Goal: Transaction & Acquisition: Purchase product/service

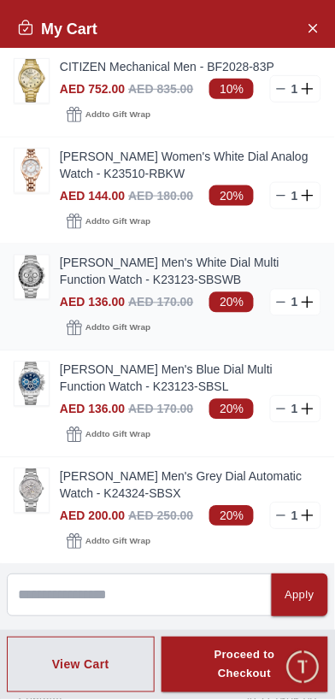
click at [45, 267] on img at bounding box center [32, 278] width 34 height 44
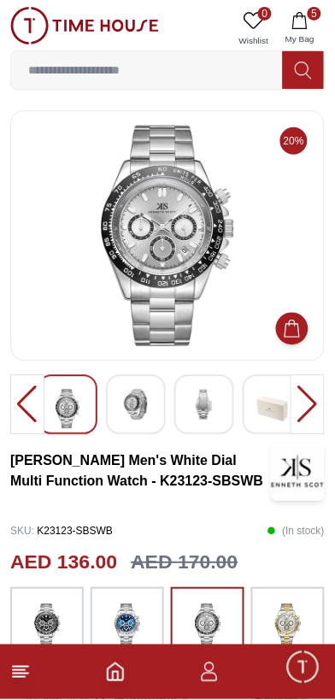
click at [301, 339] on button "Add to Cart" at bounding box center [292, 329] width 32 height 32
click at [305, 28] on icon "button" at bounding box center [299, 20] width 15 height 17
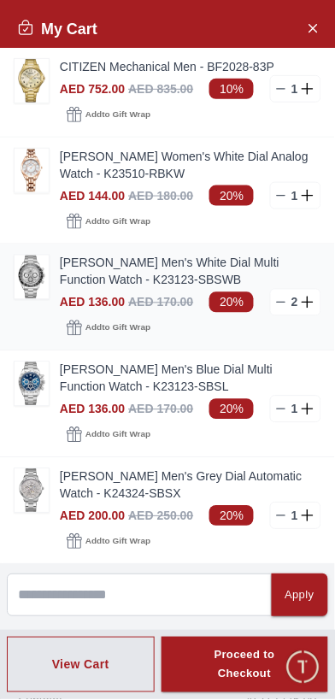
click at [282, 303] on line at bounding box center [282, 303] width 8 height 0
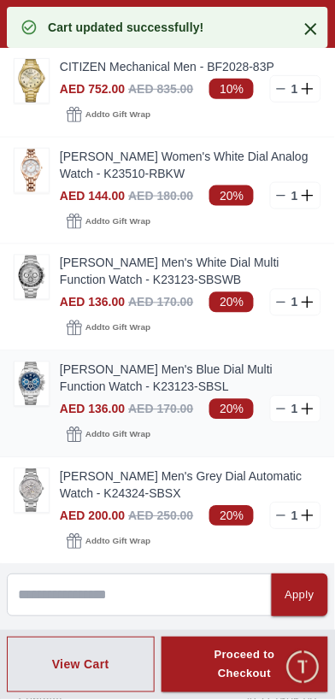
click at [151, 368] on link "[PERSON_NAME] Men's Blue Dial Multi Function Watch - K23123-SBSL" at bounding box center [191, 379] width 262 height 34
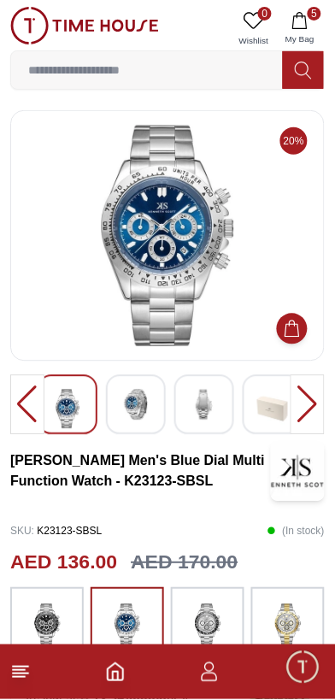
click at [310, 21] on button "5 My Bag" at bounding box center [300, 29] width 50 height 44
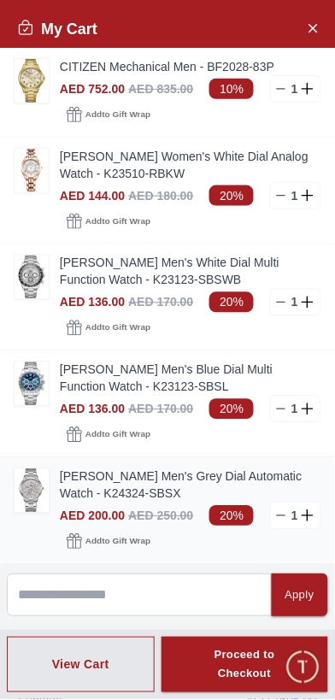
click at [143, 474] on link "[PERSON_NAME] Men's Grey Dial Automatic Watch - K24324-SBSX" at bounding box center [191, 486] width 262 height 34
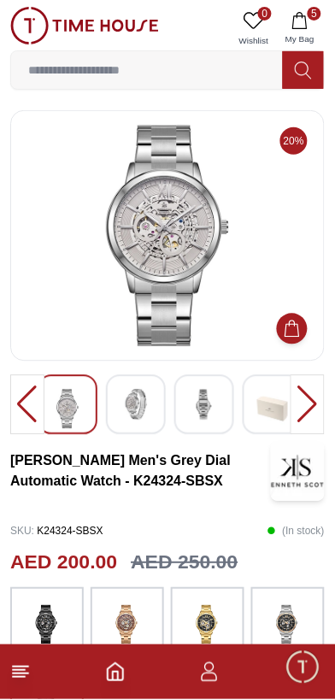
click at [300, 22] on icon "button" at bounding box center [300, 20] width 17 height 17
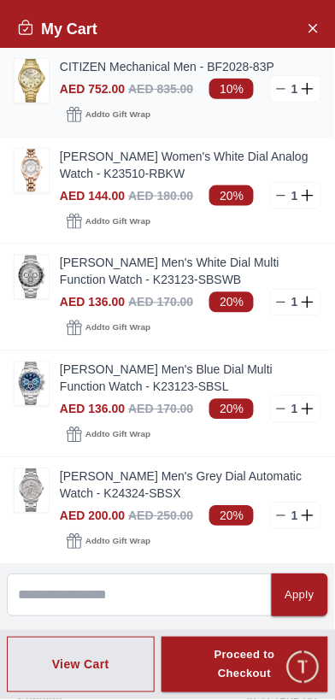
click at [135, 72] on link "CITIZEN Mechanical Men - BF2028-83P" at bounding box center [191, 66] width 262 height 17
